Goal: Transaction & Acquisition: Subscribe to service/newsletter

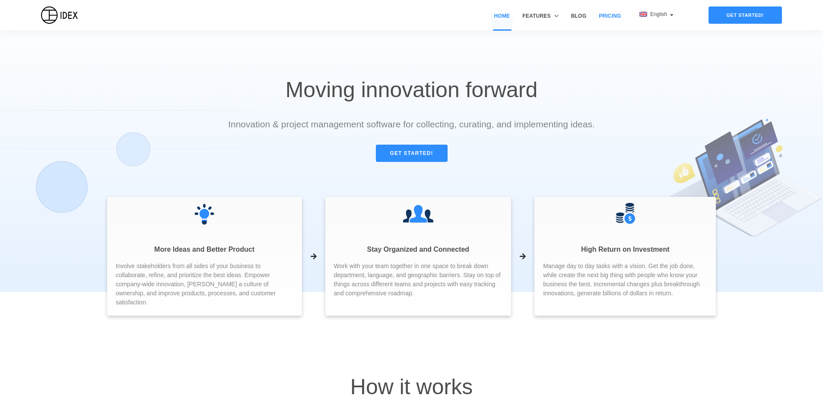
click at [602, 13] on link "Pricing" at bounding box center [610, 21] width 28 height 18
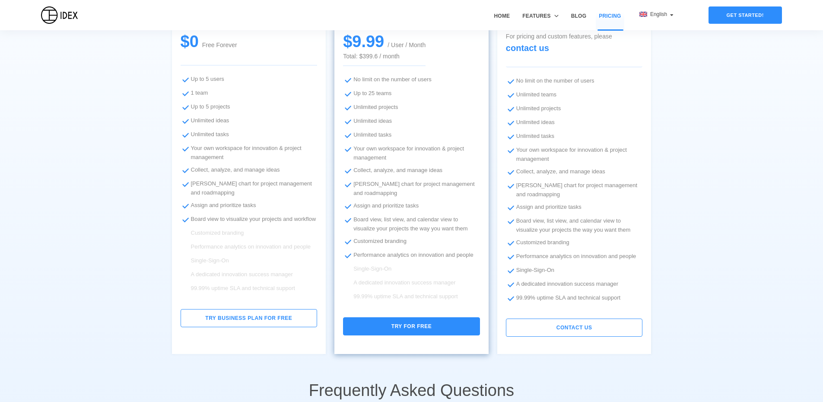
scroll to position [303, 0]
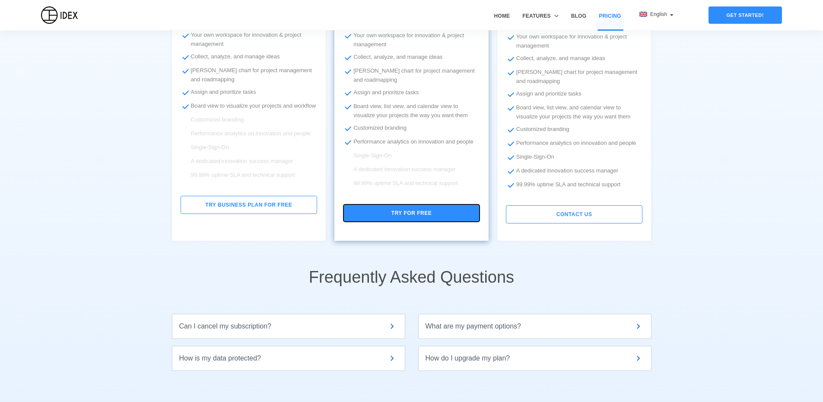
click at [398, 217] on button "Try for free" at bounding box center [411, 213] width 137 height 18
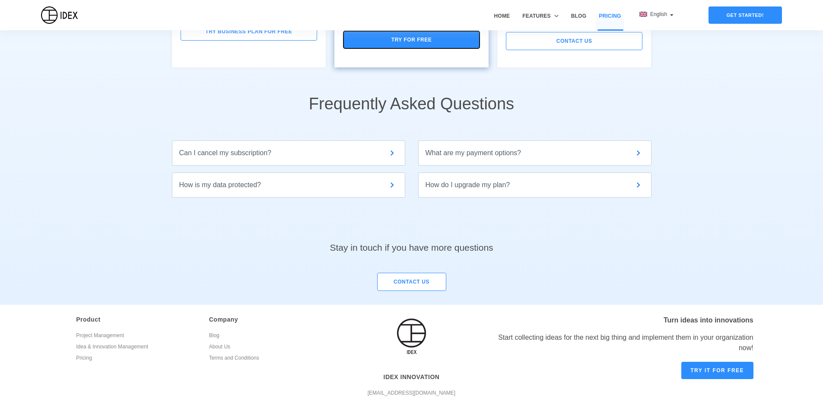
scroll to position [503, 0]
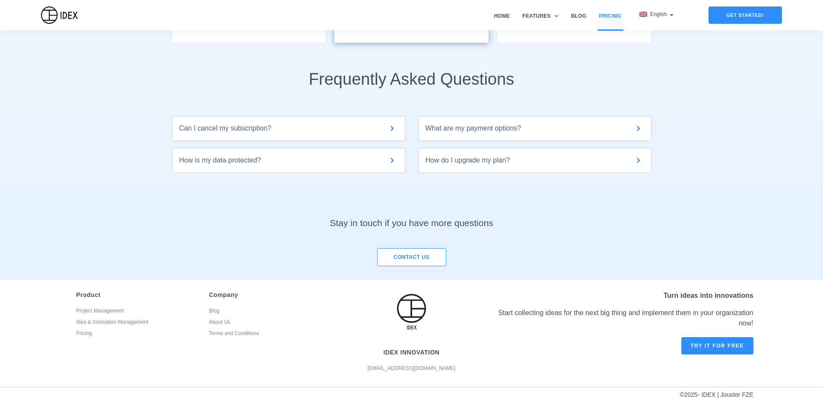
drag, startPoint x: 730, startPoint y: 90, endPoint x: 721, endPoint y: 150, distance: 60.6
drag, startPoint x: 743, startPoint y: 395, endPoint x: 724, endPoint y: 393, distance: 19.1
click at [724, 393] on div "© 2025 - IDEX | Jouster FZE" at bounding box center [377, 394] width 767 height 15
click at [220, 335] on link "Terms and Conditions" at bounding box center [269, 334] width 120 height 11
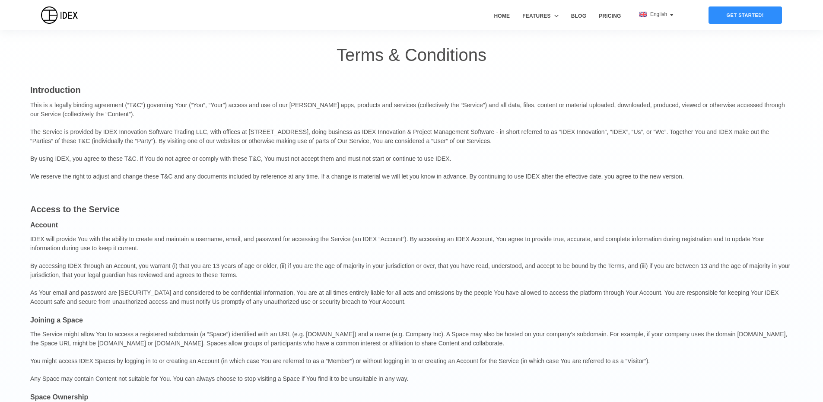
scroll to position [18, 0]
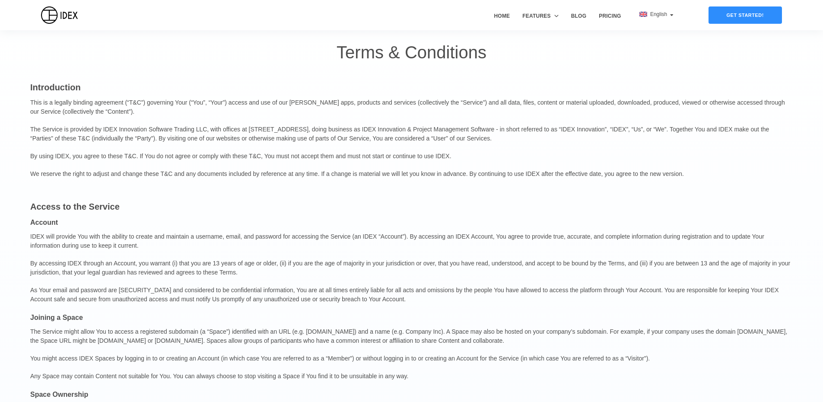
drag, startPoint x: 273, startPoint y: 101, endPoint x: 271, endPoint y: 118, distance: 17.0
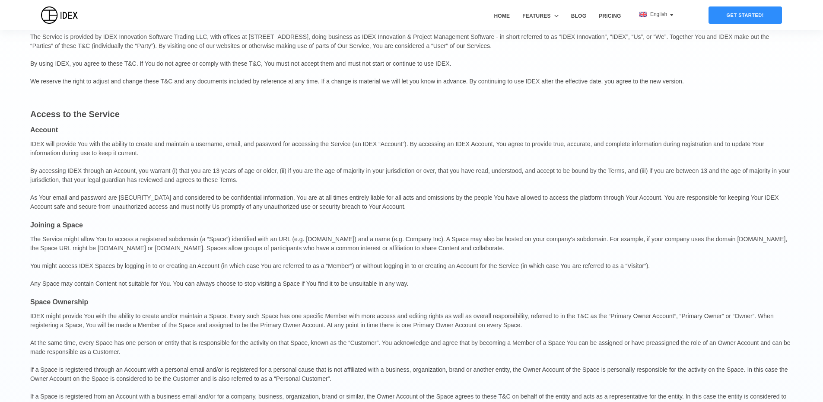
drag, startPoint x: 494, startPoint y: 176, endPoint x: 487, endPoint y: 280, distance: 104.4
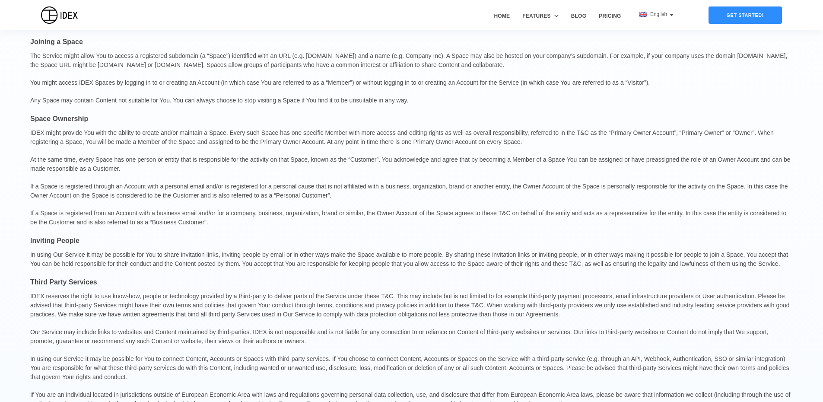
drag, startPoint x: 493, startPoint y: 206, endPoint x: 466, endPoint y: 328, distance: 124.8
